Goal: Use online tool/utility: Utilize a website feature to perform a specific function

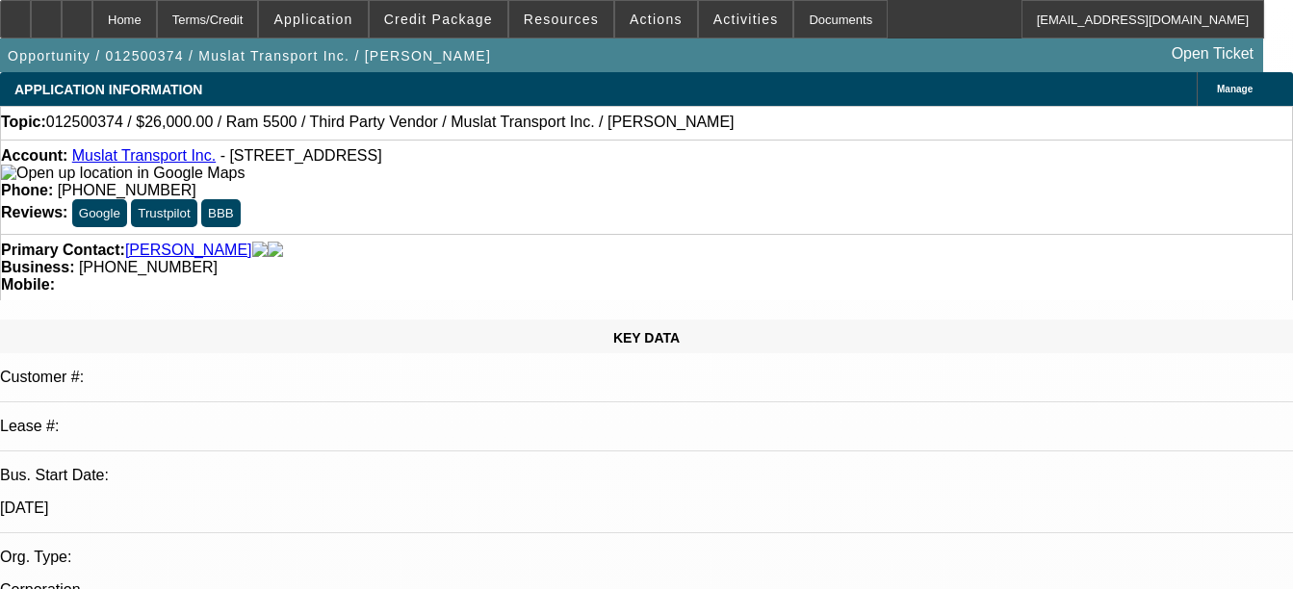
select select "0"
select select "2"
select select "0.1"
select select "4"
select select "0"
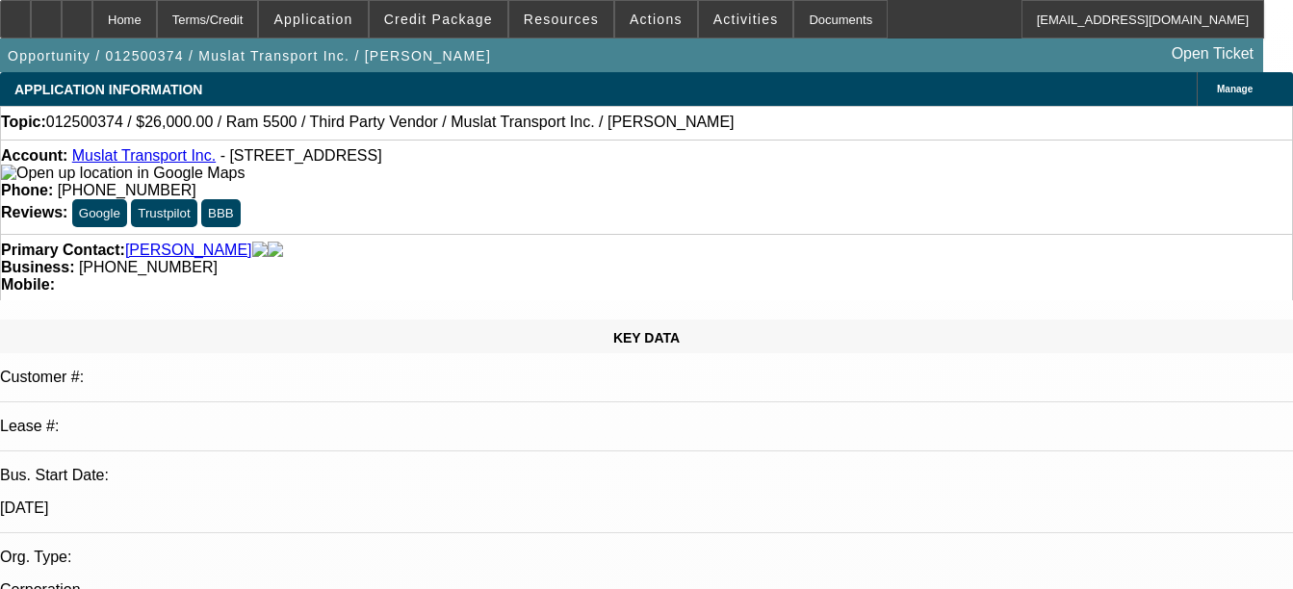
select select "2"
select select "0.1"
select select "4"
select select "0"
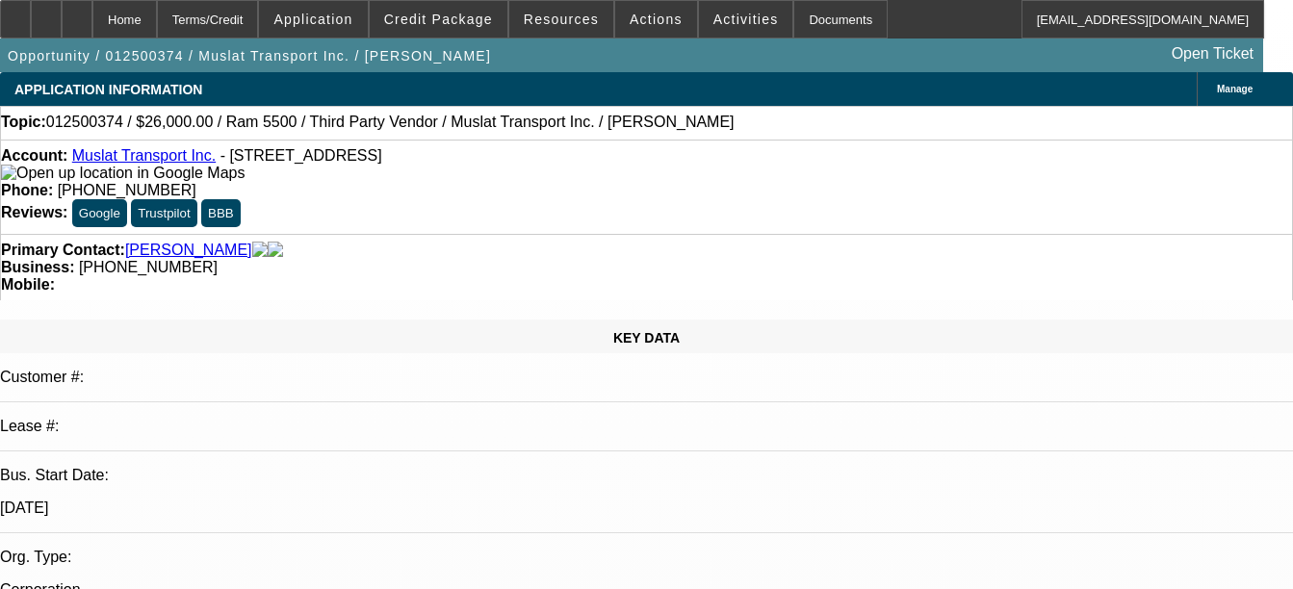
select select "2"
select select "0.1"
select select "4"
select select "0"
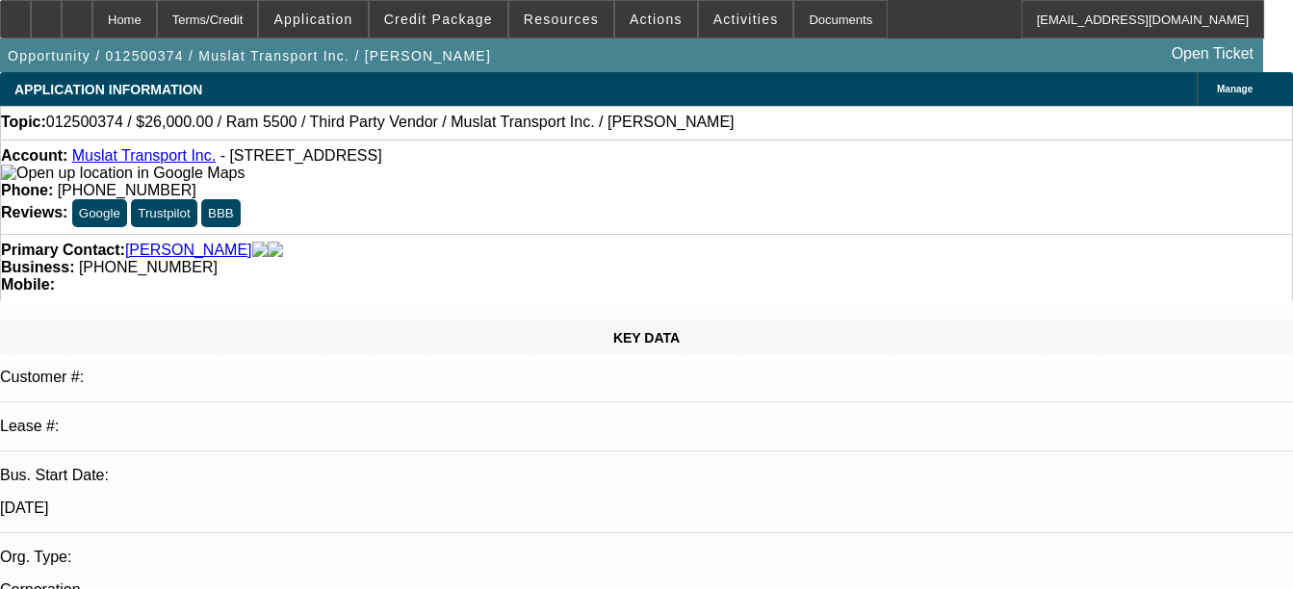
select select "2"
select select "0.1"
select select "4"
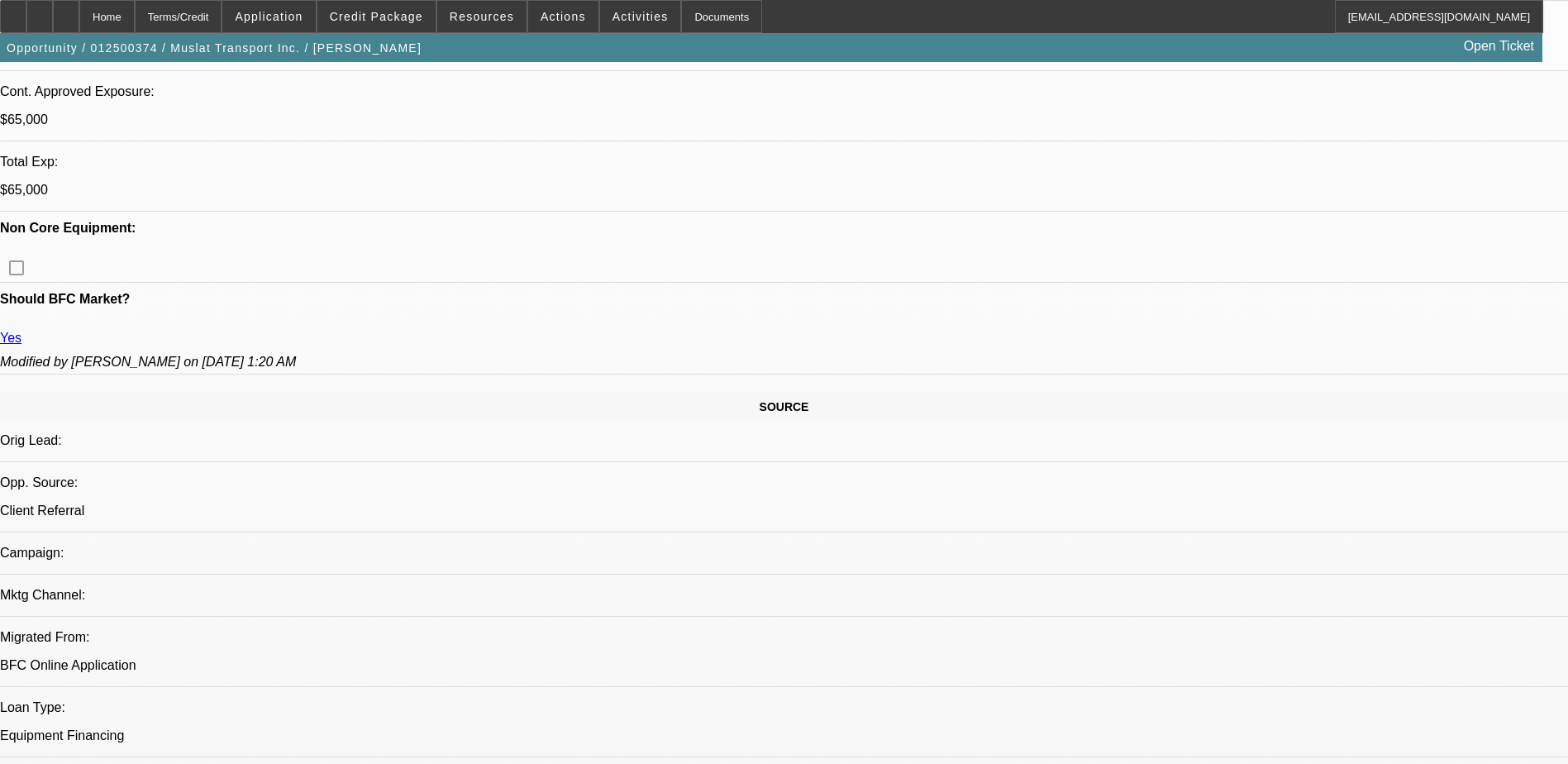
scroll to position [827, 0]
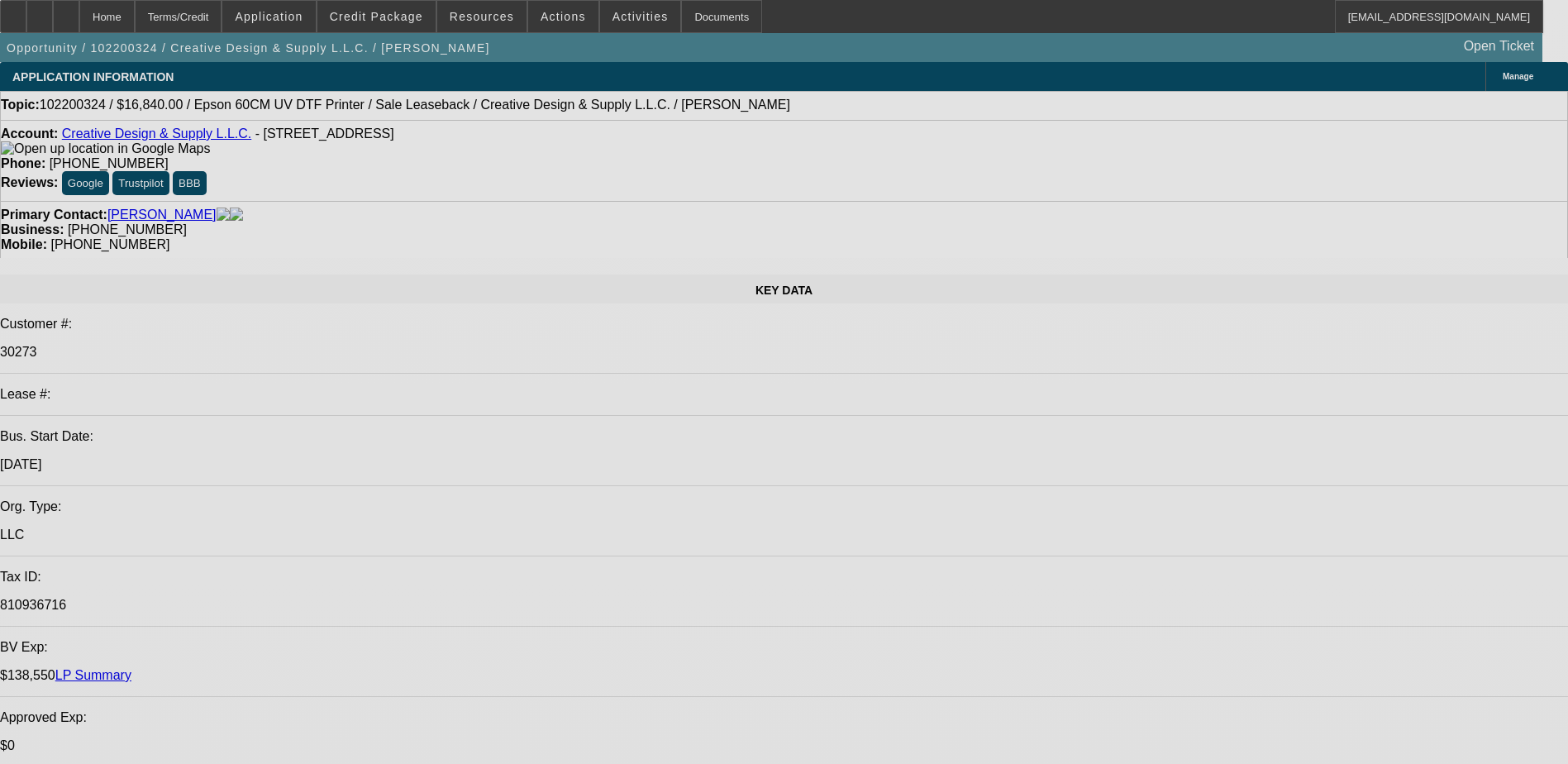
select select "0"
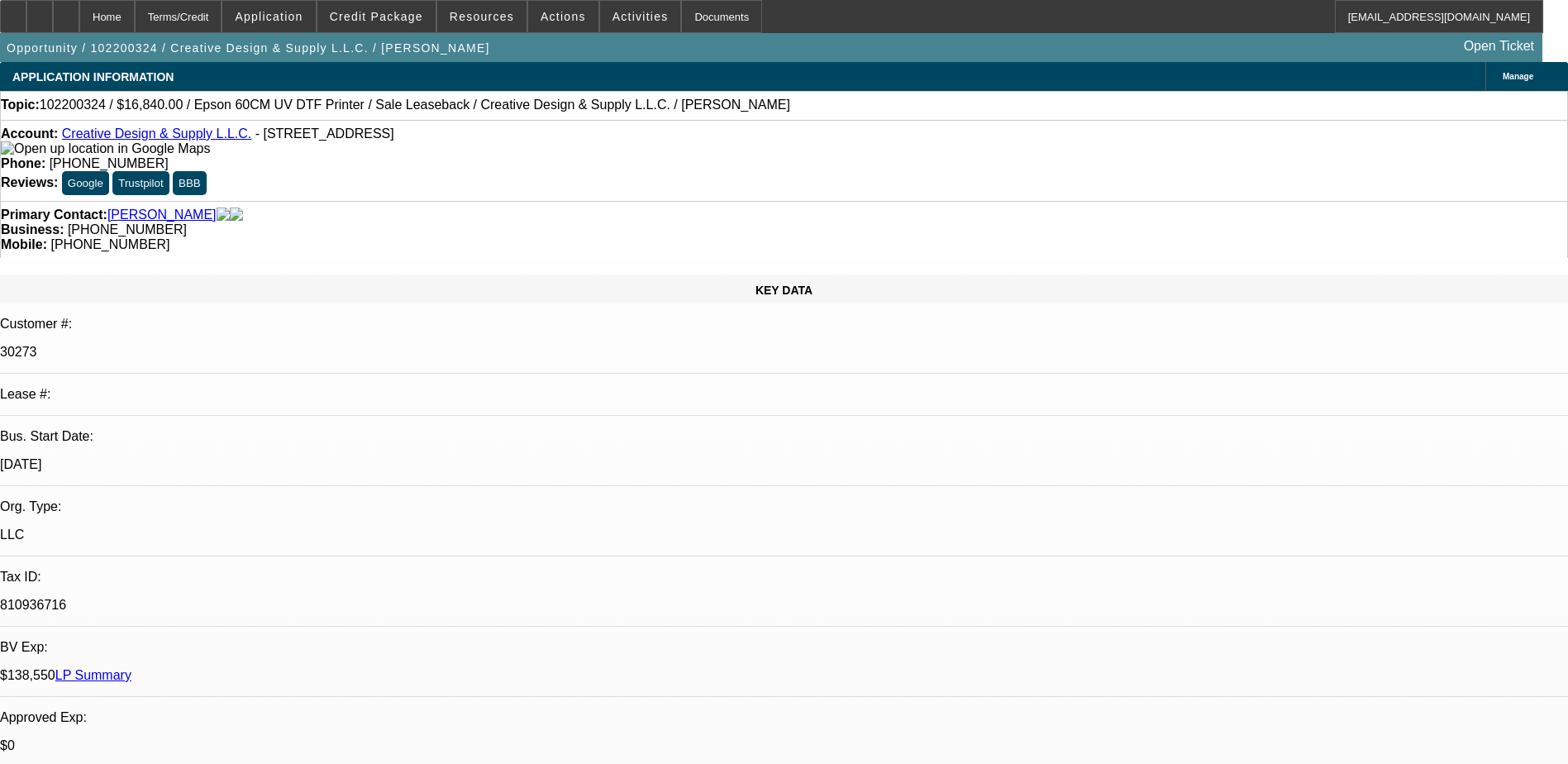
select select "0"
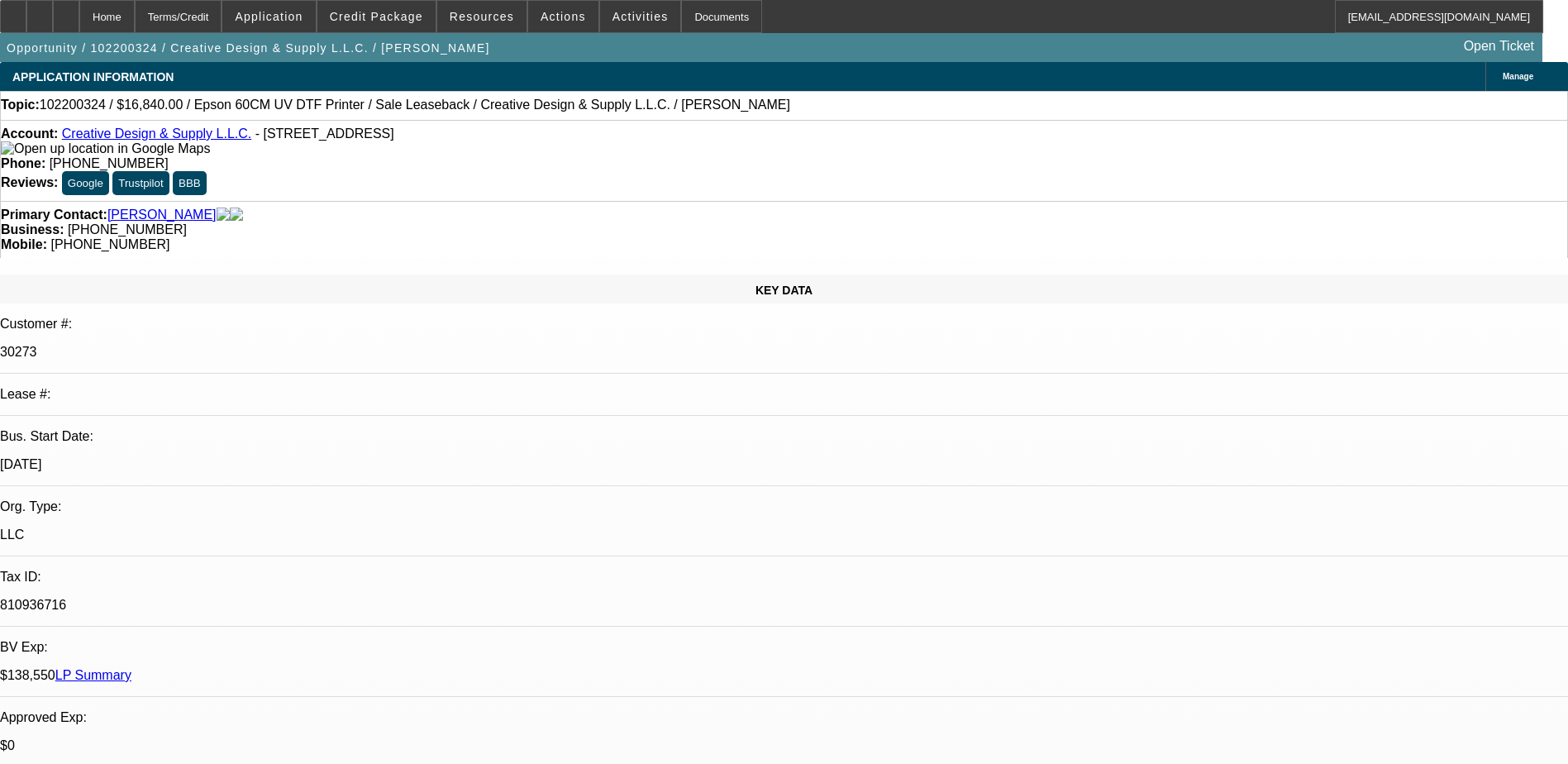
select select "0"
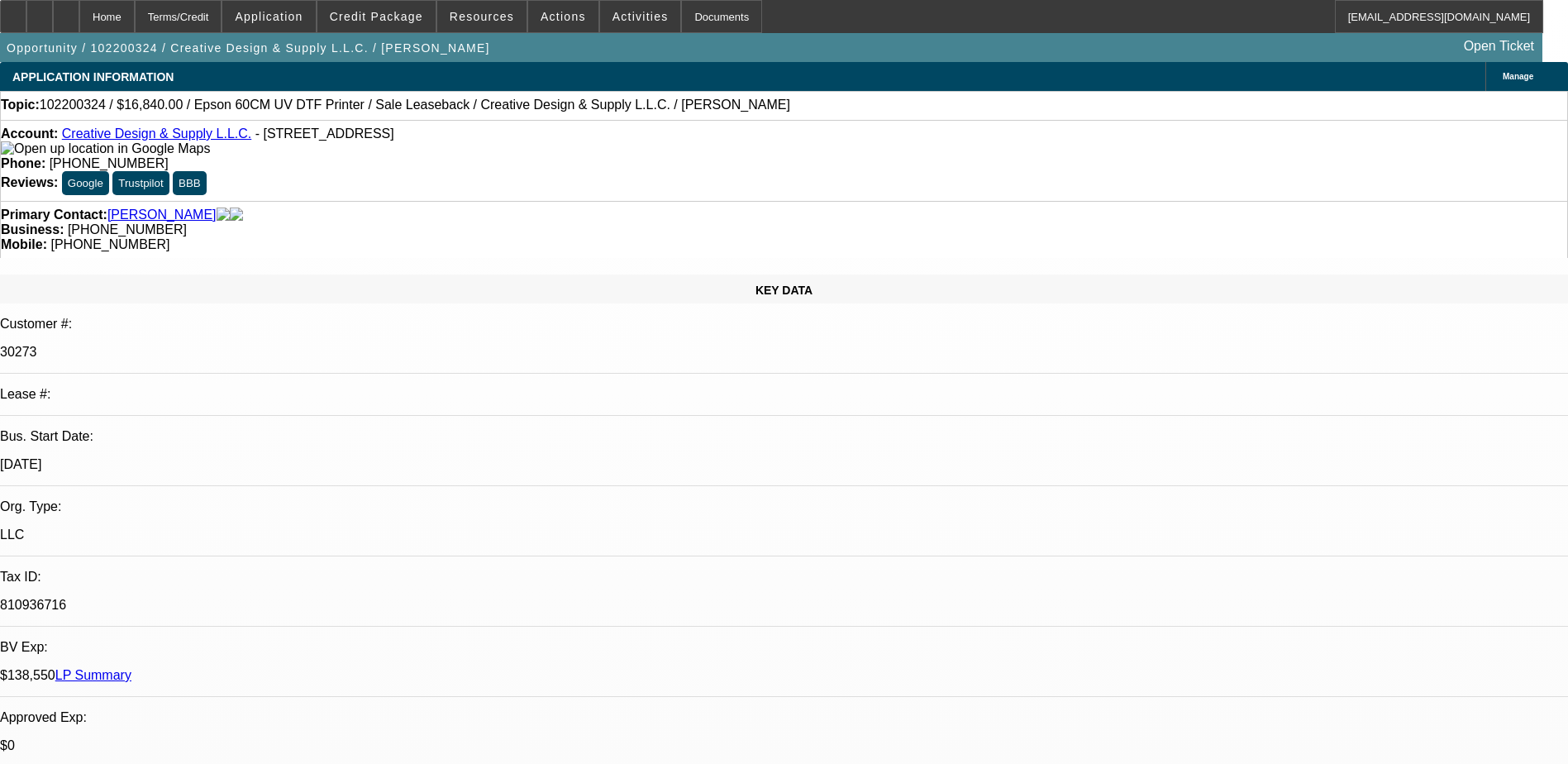
select select "0"
select select "1"
select select "6"
select select "1"
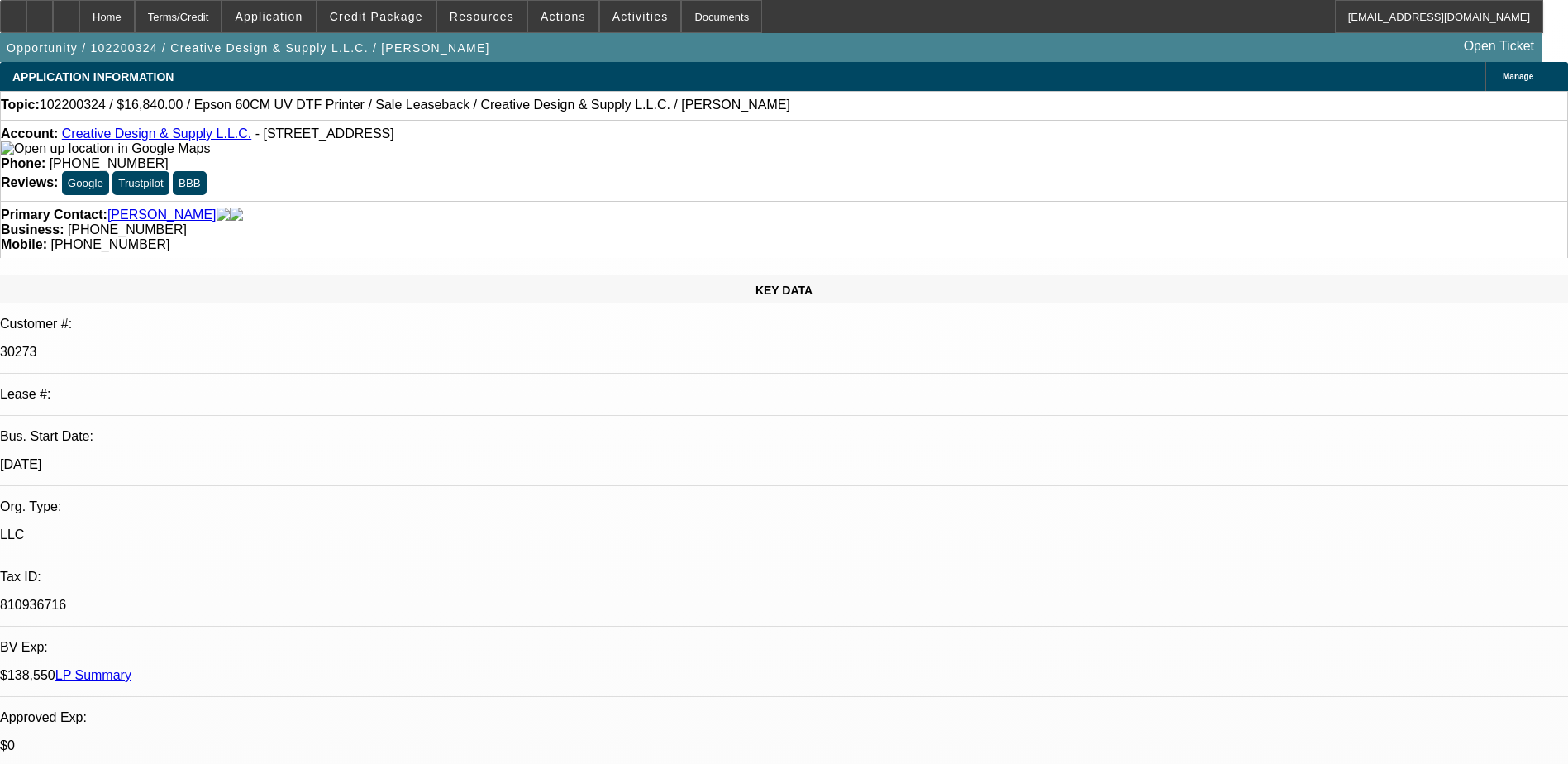
select select "1"
select select "6"
select select "1"
select select "6"
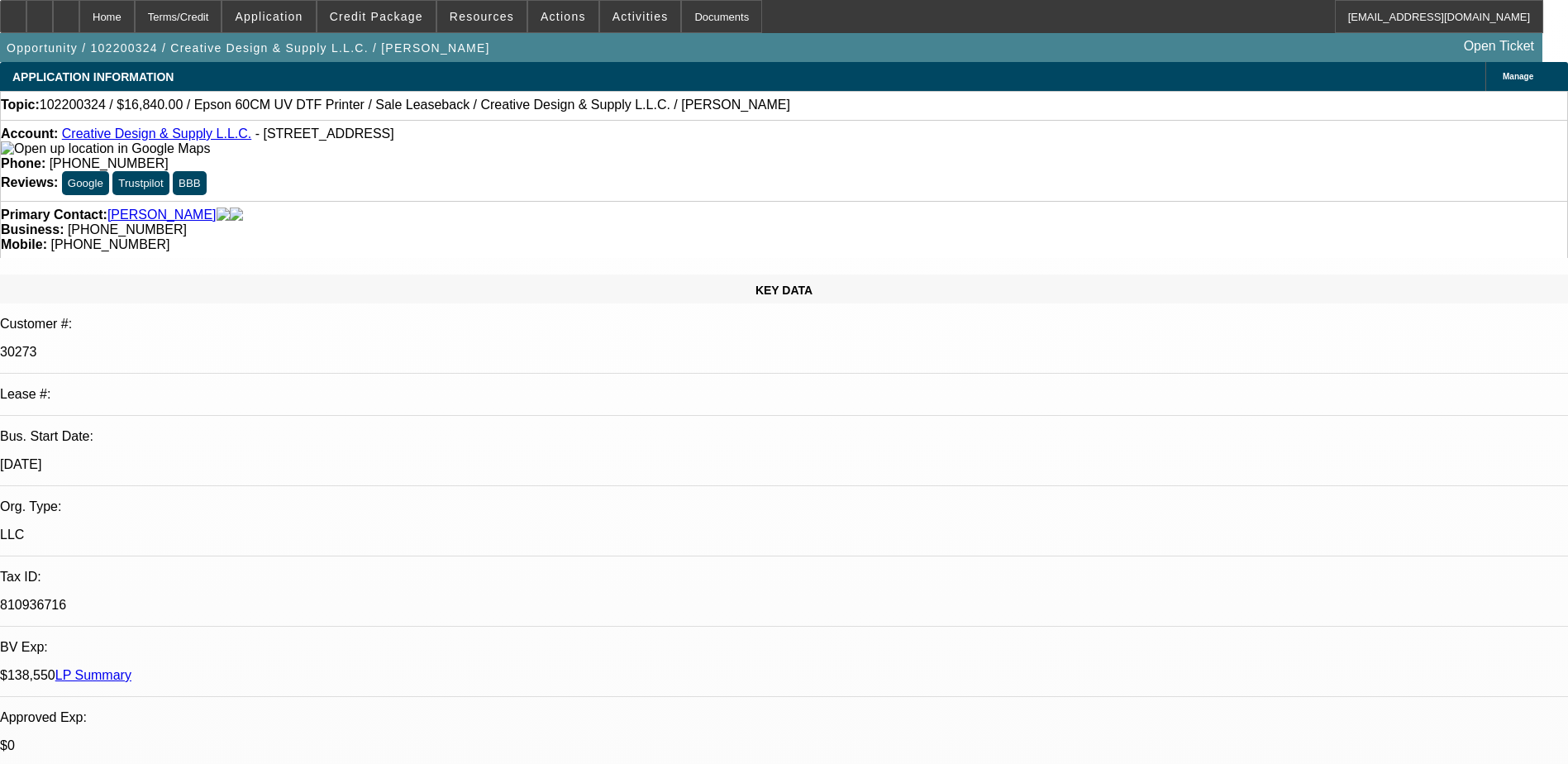
select select "1"
select select "6"
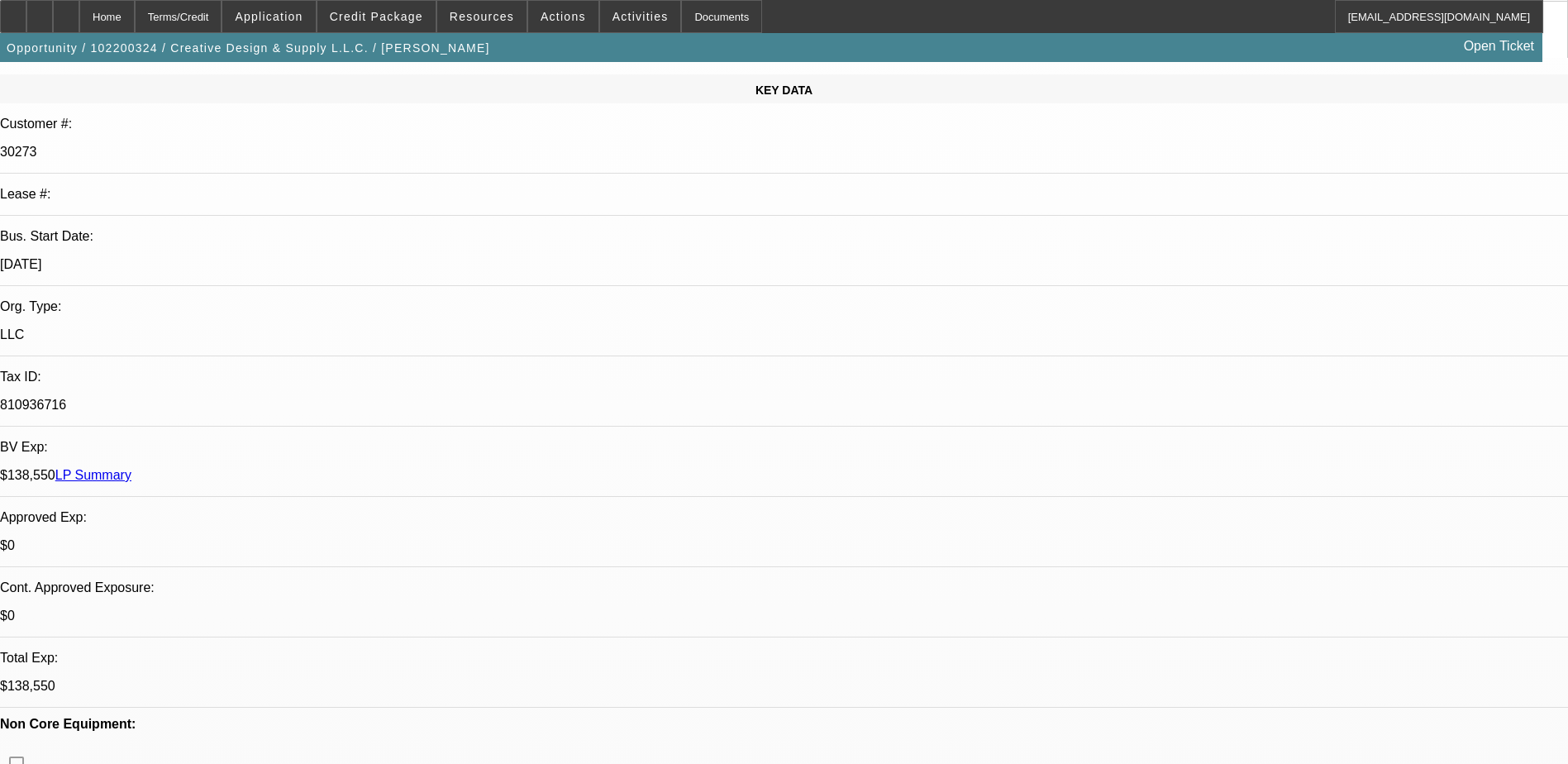
scroll to position [330, 0]
